Goal: Task Accomplishment & Management: Use online tool/utility

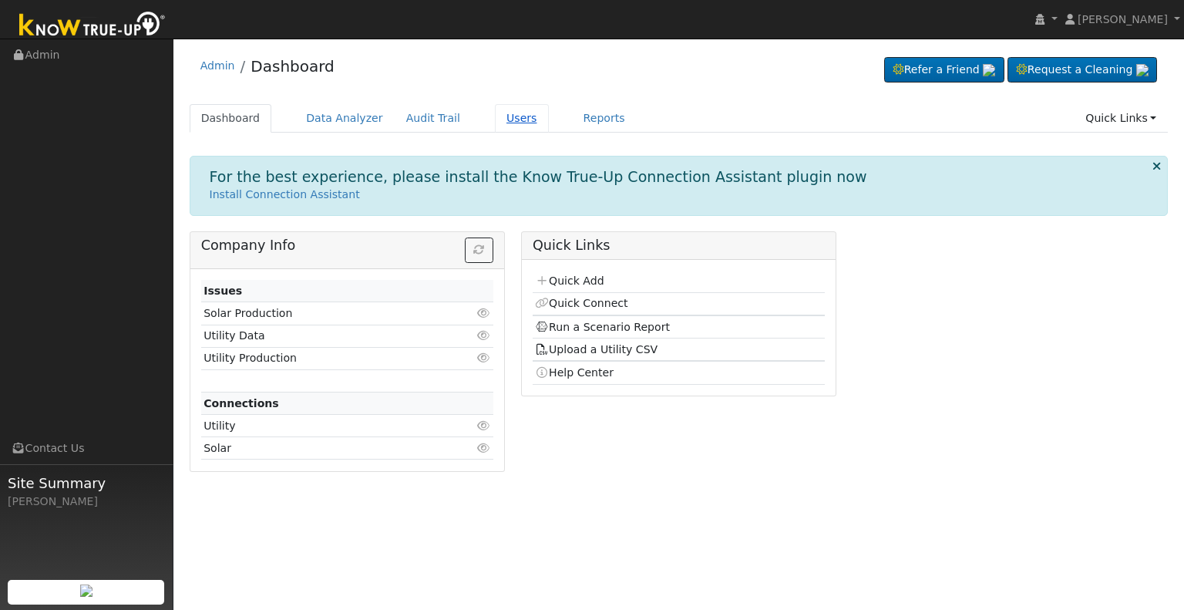
click at [495, 117] on link "Users" at bounding box center [522, 118] width 54 height 29
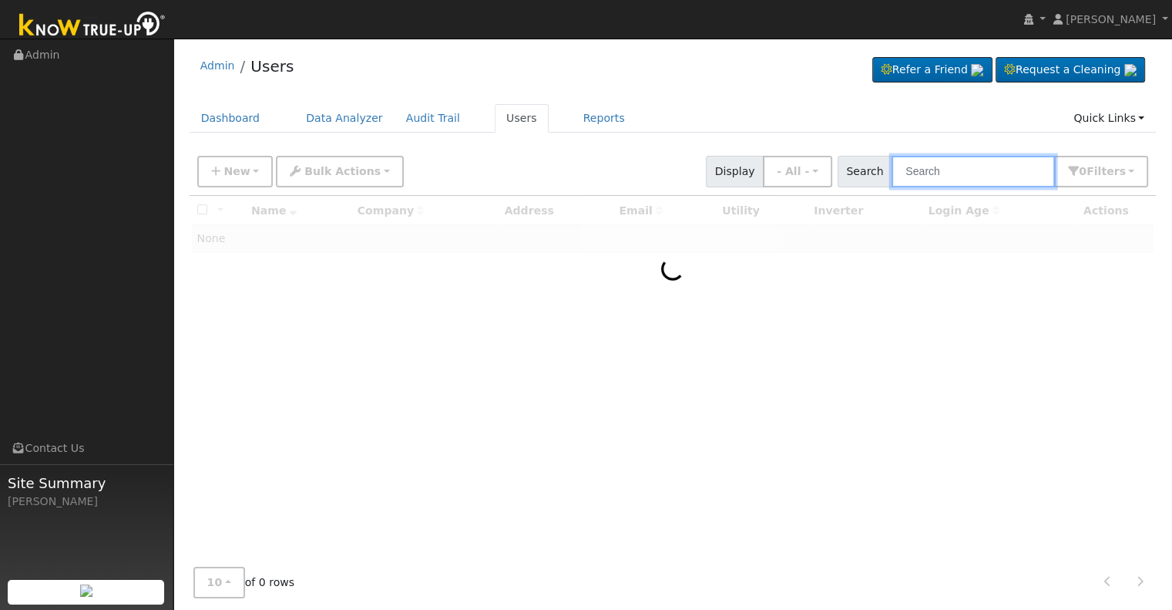
click at [940, 177] on input "text" at bounding box center [973, 172] width 163 height 32
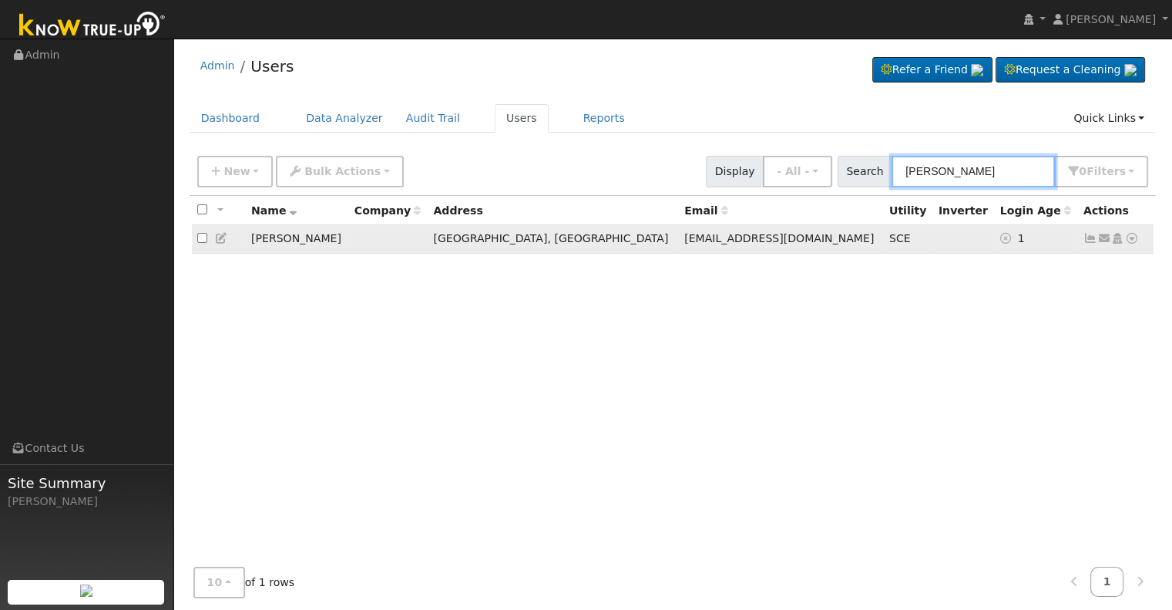
type input "charles cory"
click at [1133, 236] on icon at bounding box center [1132, 238] width 14 height 11
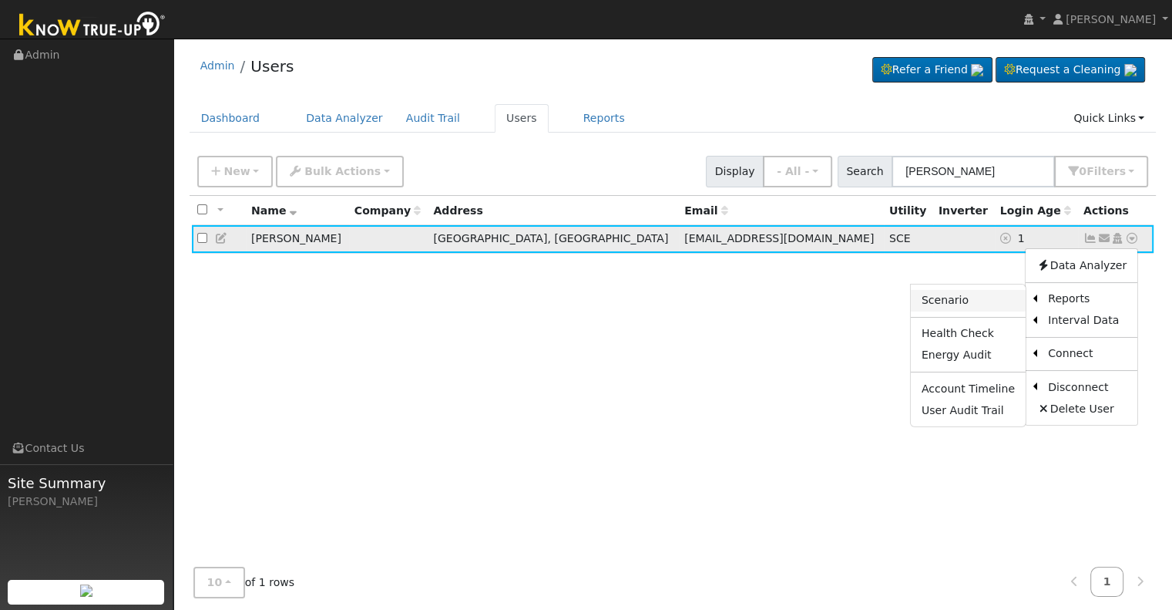
click at [964, 292] on link "Scenario" at bounding box center [968, 301] width 115 height 22
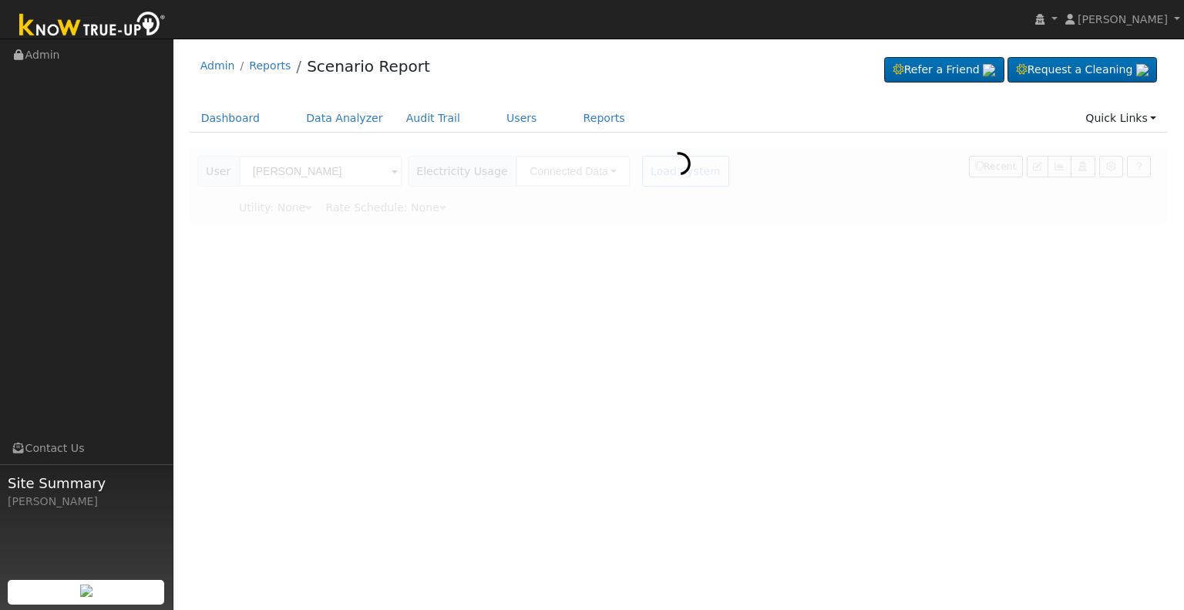
type input "Southern [US_STATE] Edison"
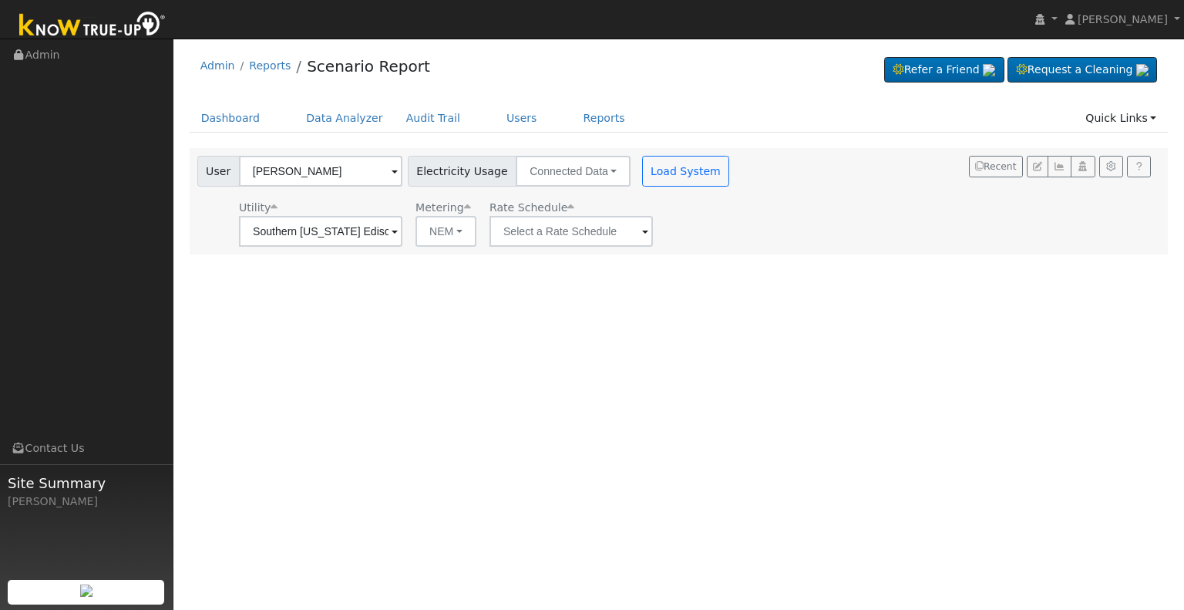
click at [398, 230] on span at bounding box center [395, 233] width 6 height 18
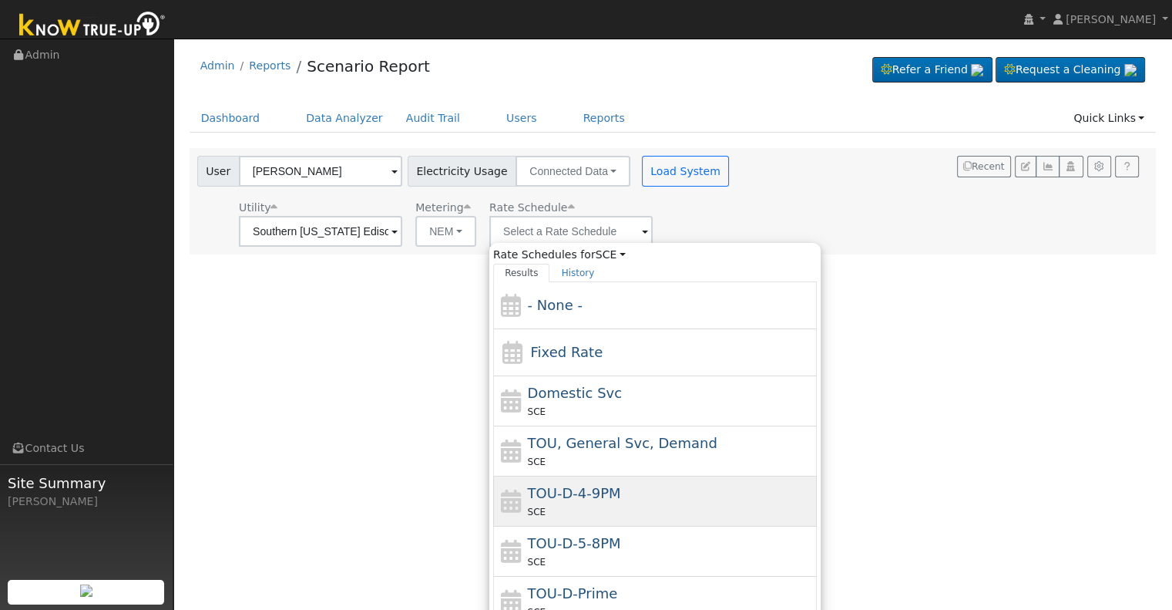
click at [632, 500] on div "TOU-D-4-9PM SCE" at bounding box center [671, 501] width 286 height 37
type input "TOU-D-4-9PM"
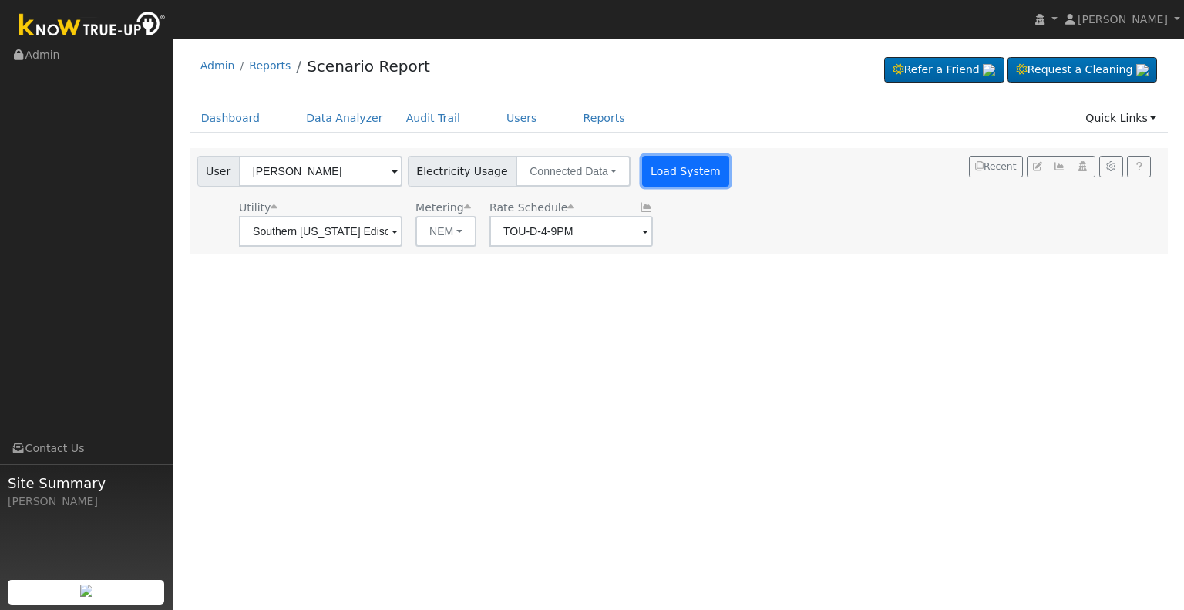
click at [675, 172] on button "Load System" at bounding box center [686, 171] width 88 height 31
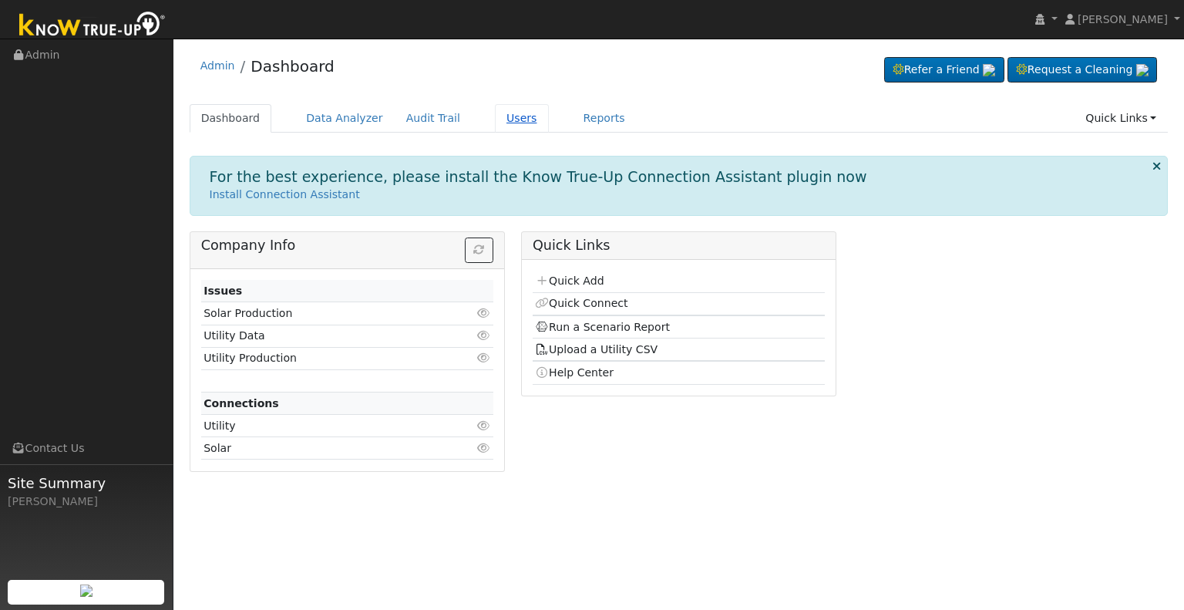
click at [496, 116] on link "Users" at bounding box center [522, 118] width 54 height 29
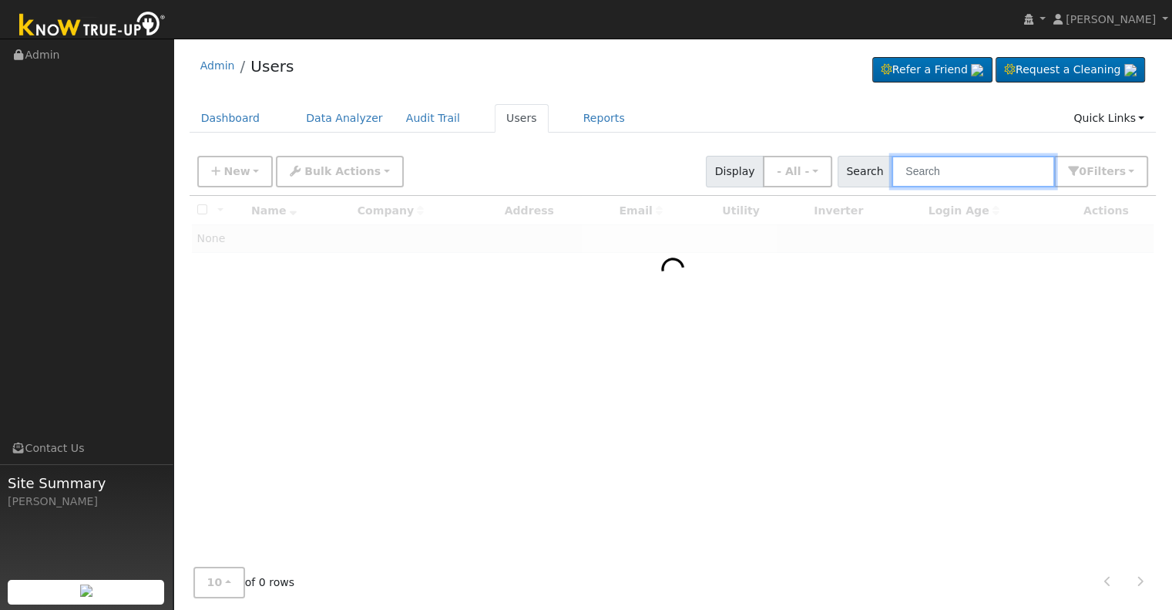
click at [953, 176] on input "text" at bounding box center [973, 172] width 163 height 32
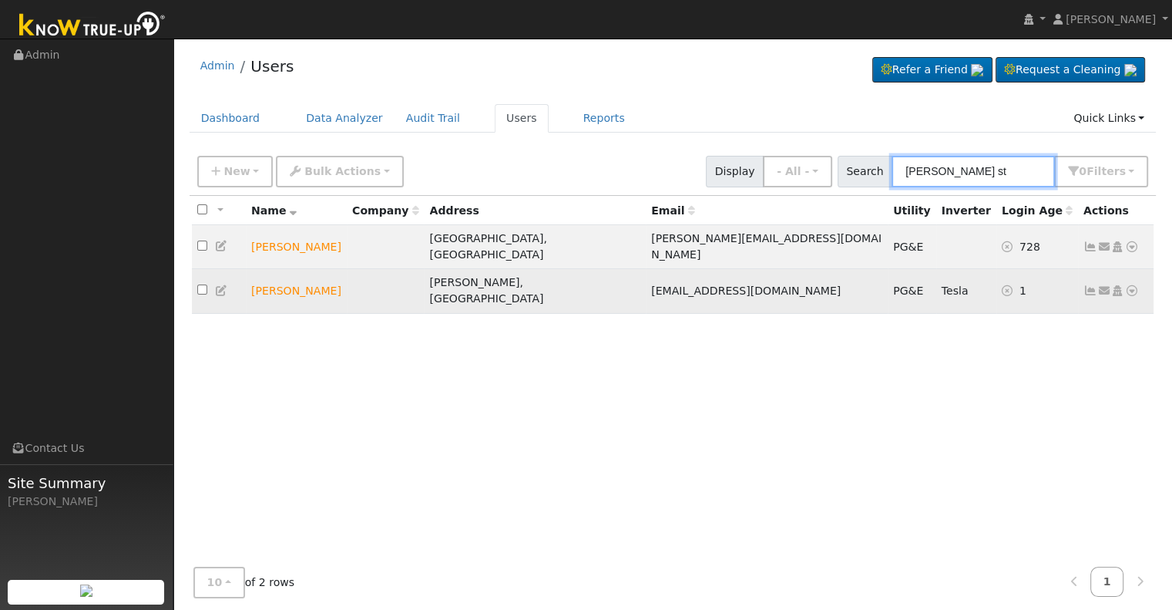
type input "renee st"
click at [1134, 285] on icon at bounding box center [1132, 290] width 14 height 11
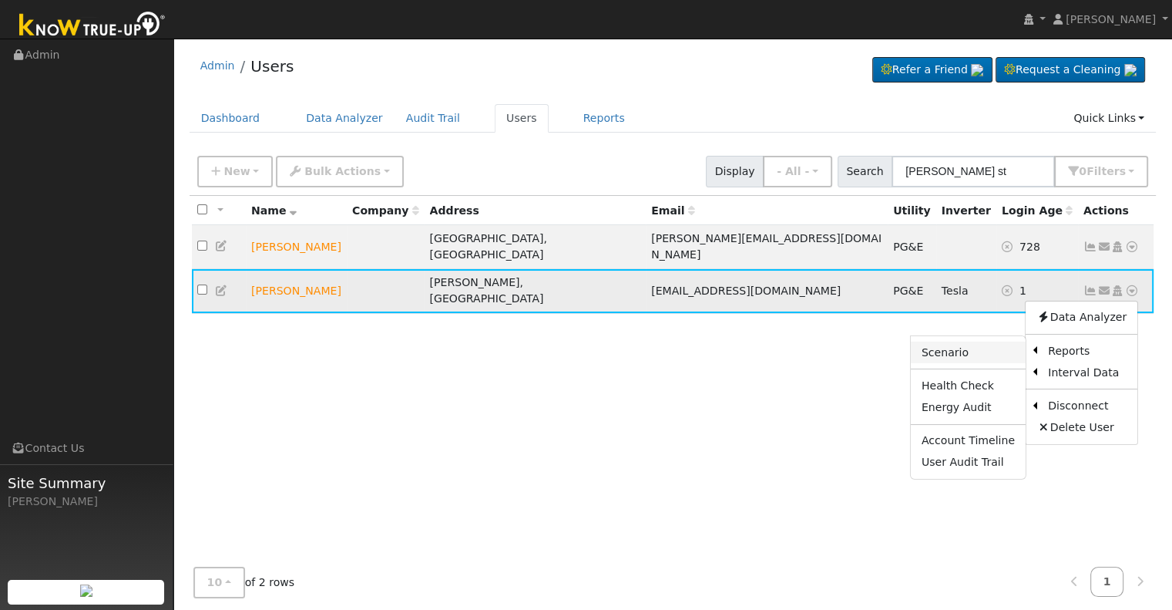
click at [950, 341] on link "Scenario" at bounding box center [968, 352] width 115 height 22
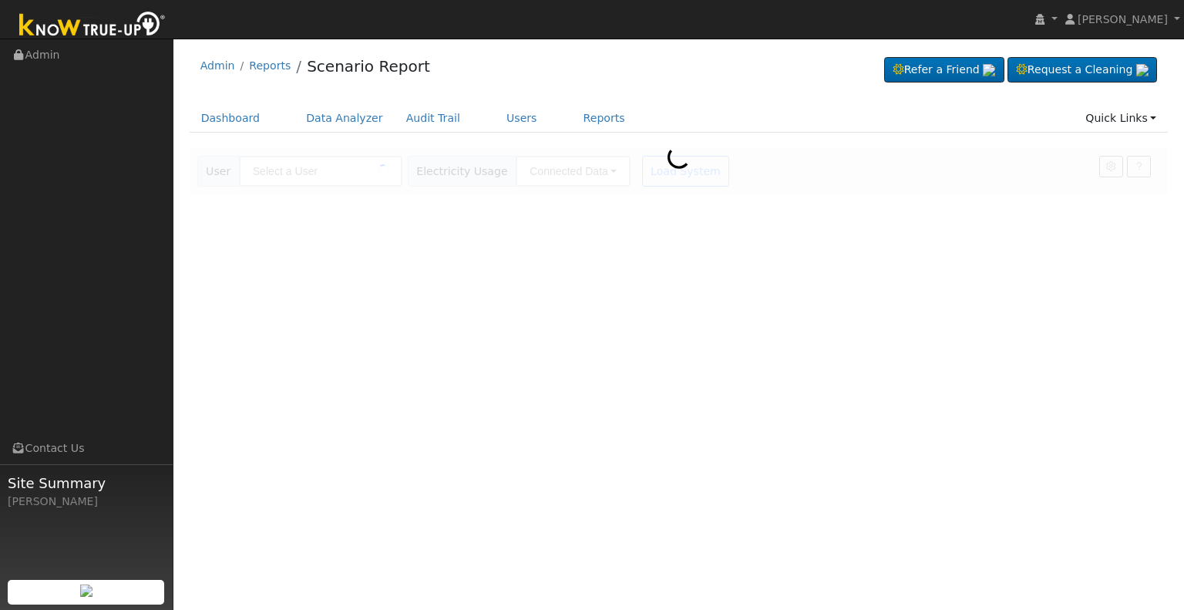
type input "[PERSON_NAME]"
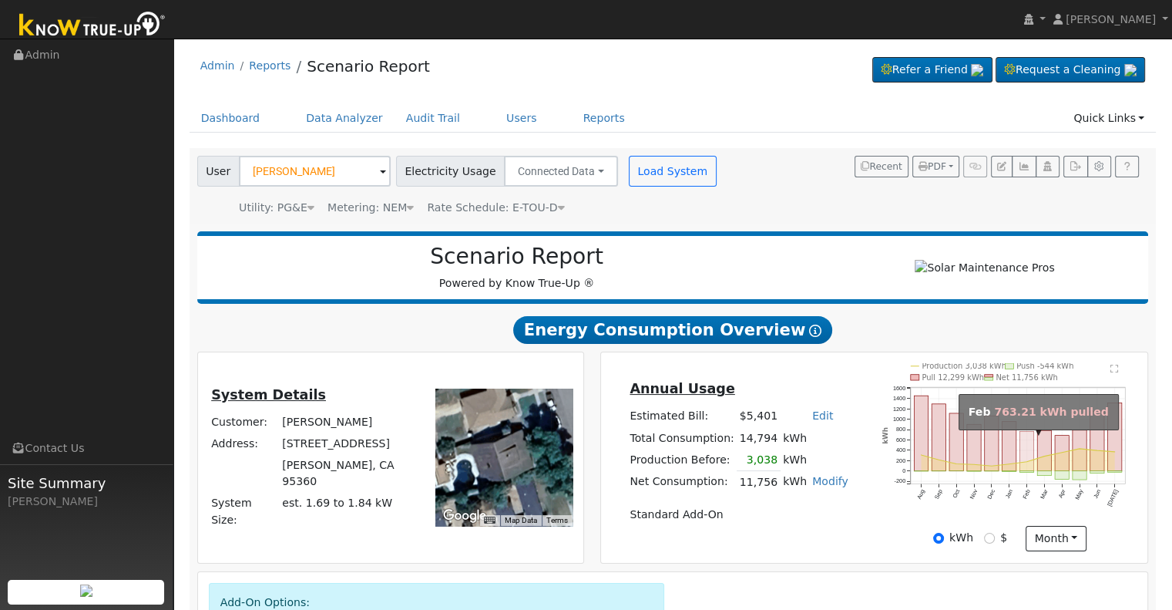
click at [1028, 449] on rect "onclick=""" at bounding box center [1027, 451] width 14 height 39
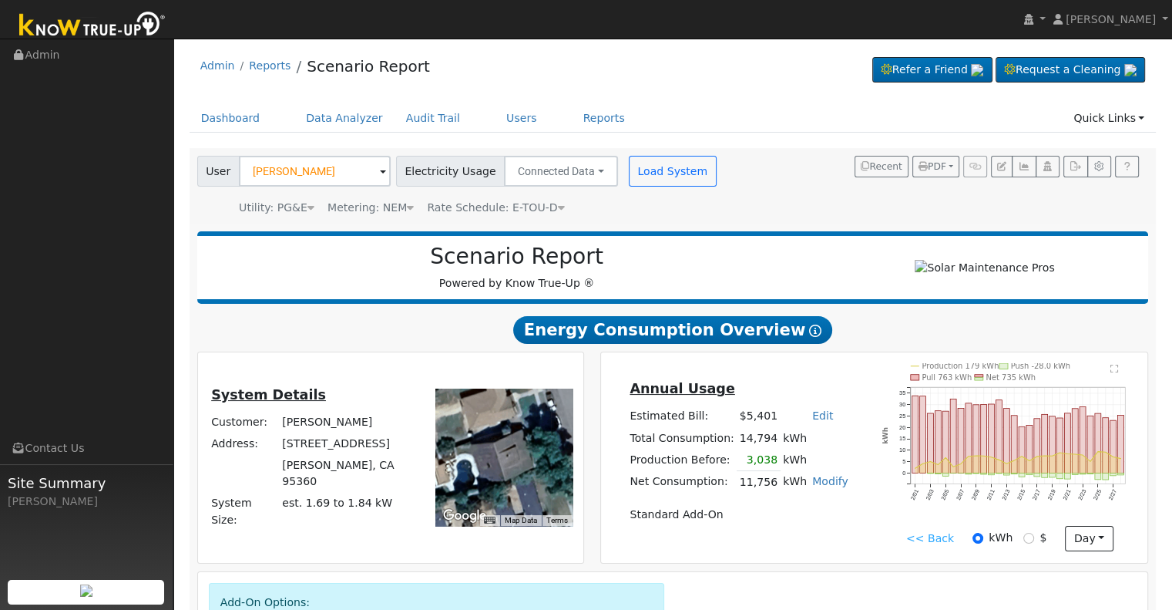
click at [918, 546] on link "<< Back" at bounding box center [930, 538] width 48 height 16
